Goal: Transaction & Acquisition: Purchase product/service

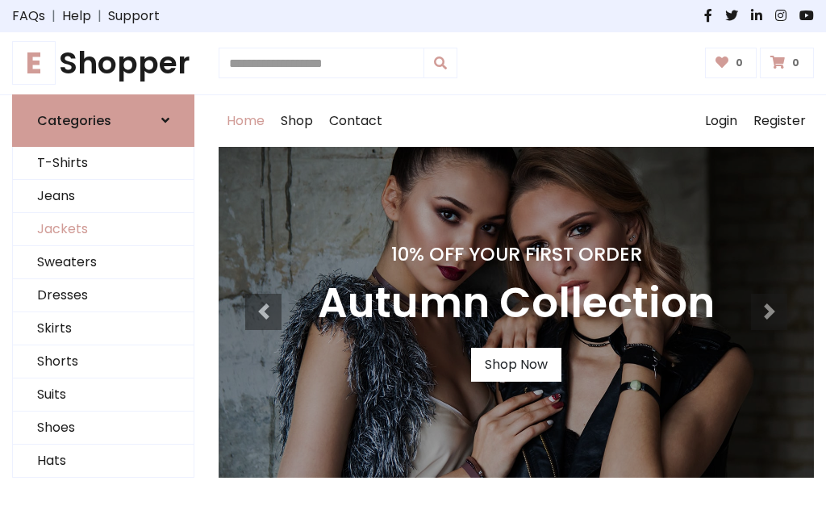
click at [103, 229] on link "Jackets" at bounding box center [103, 229] width 181 height 33
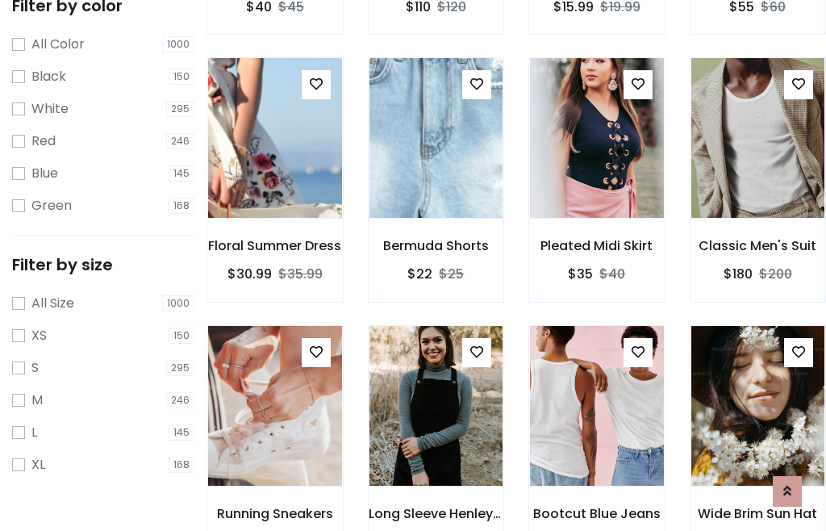
scroll to position [149, 0]
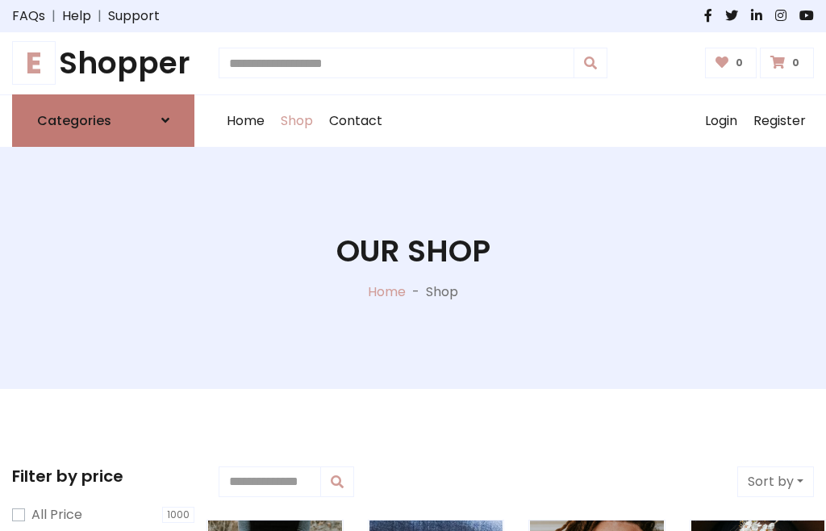
click at [103, 120] on h6 "Categories" at bounding box center [74, 120] width 74 height 15
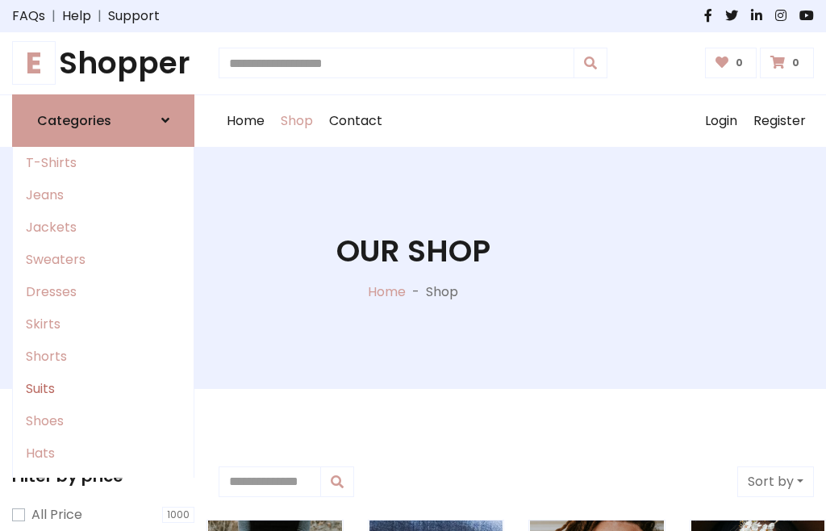
click at [103, 388] on link "Suits" at bounding box center [103, 389] width 181 height 32
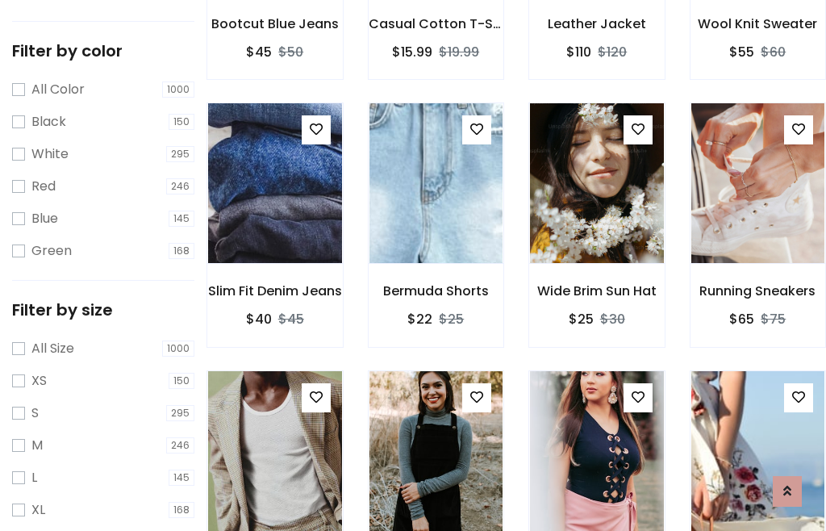
scroll to position [81, 0]
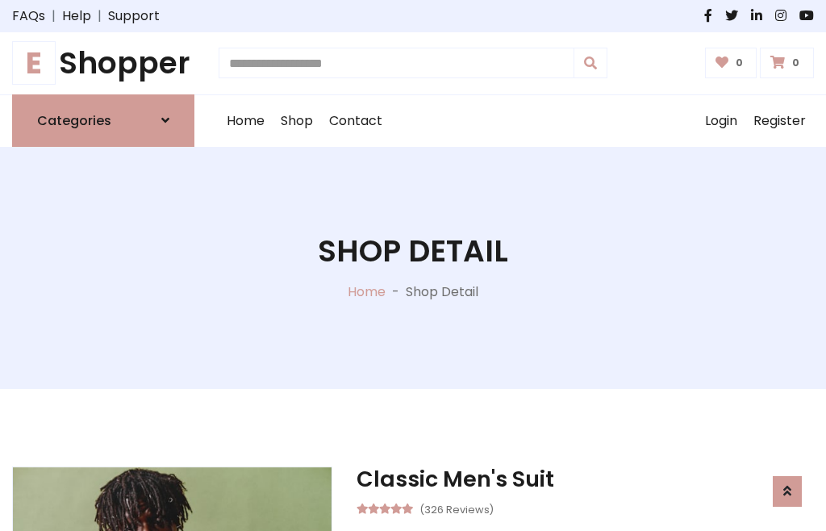
scroll to position [1507, 0]
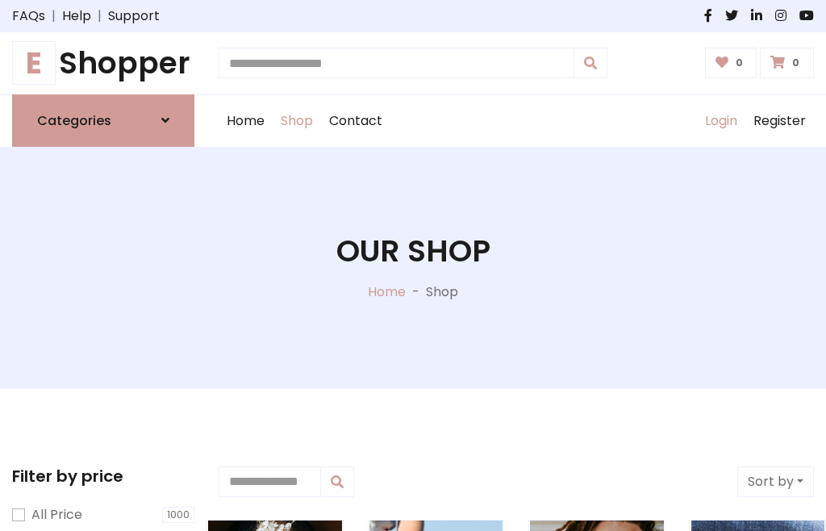
click at [720, 120] on link "Login" at bounding box center [721, 121] width 48 height 52
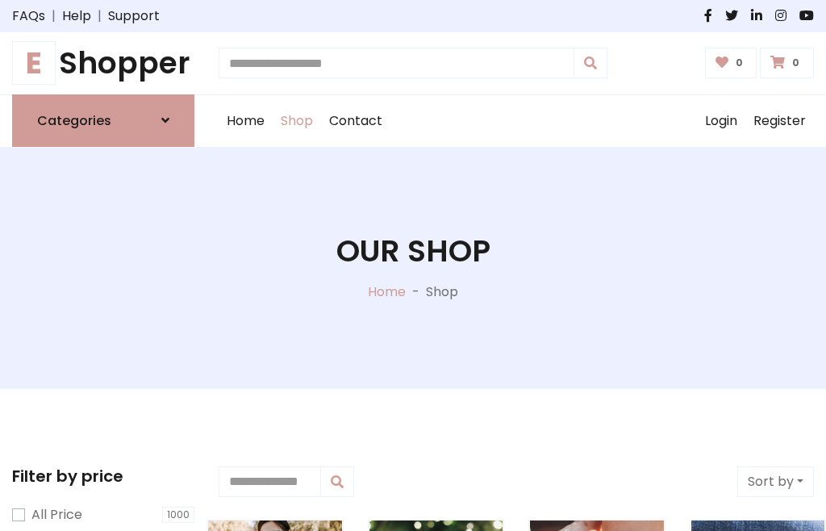
scroll to position [81, 0]
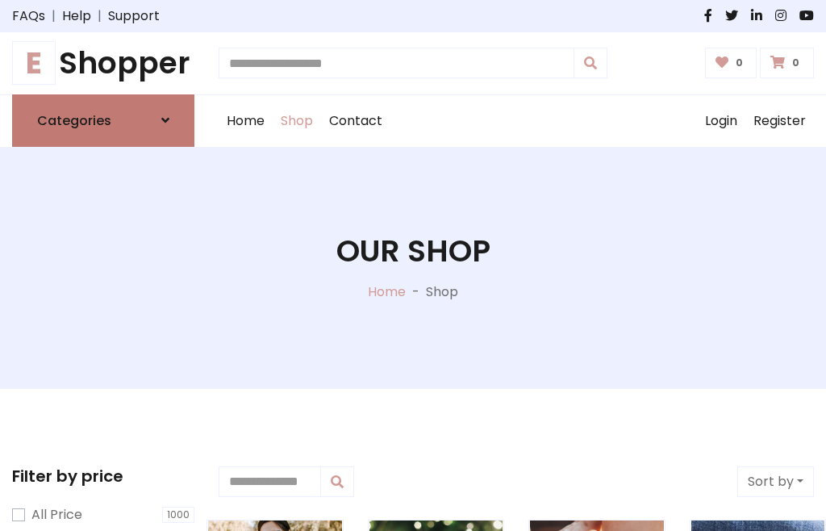
click at [165, 120] on icon at bounding box center [165, 120] width 8 height 13
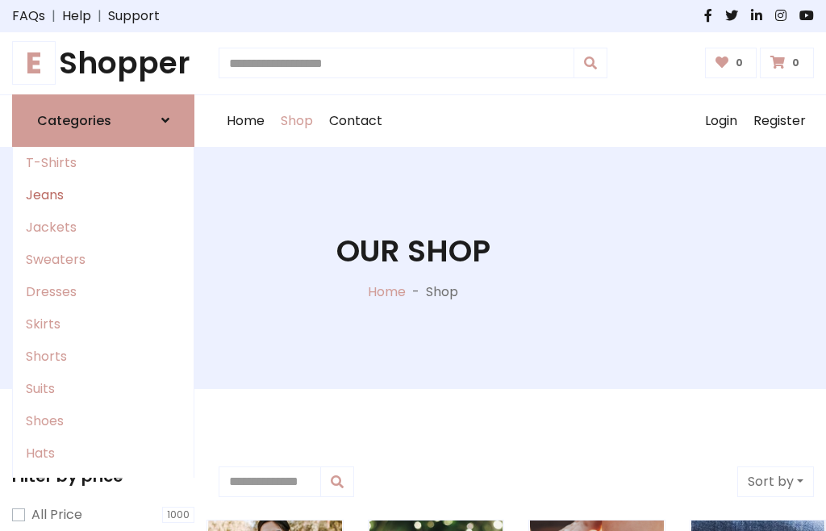
click at [103, 194] on link "Jeans" at bounding box center [103, 195] width 181 height 32
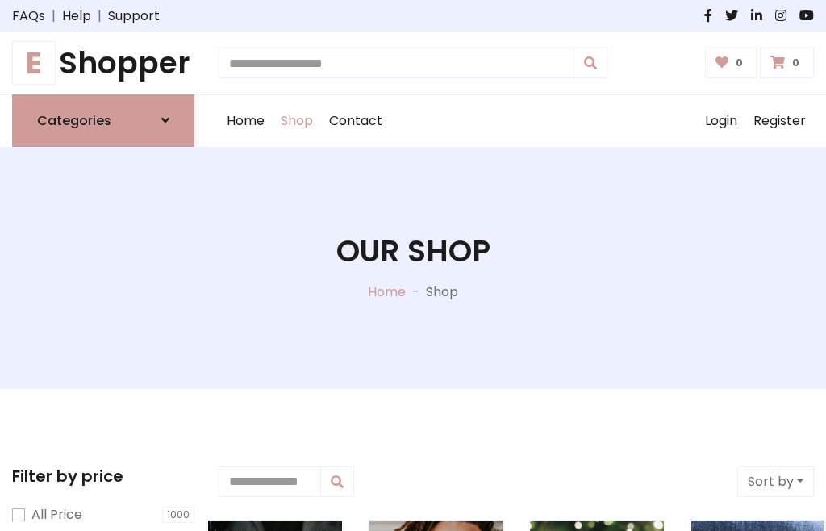
scroll to position [81, 0]
